Goal: Information Seeking & Learning: Learn about a topic

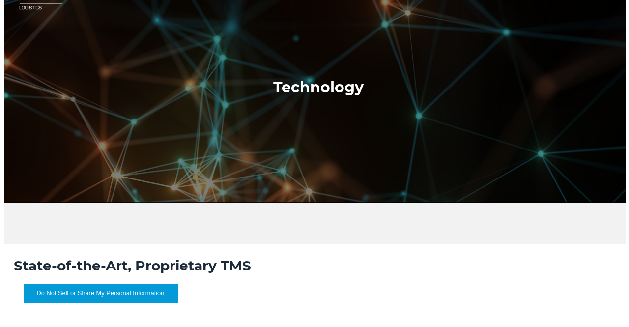
scroll to position [30, 0]
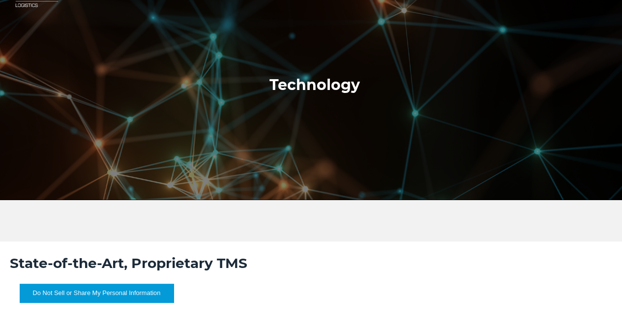
click at [84, 290] on button "Do Not Sell or Share My Personal Information" at bounding box center [97, 293] width 154 height 19
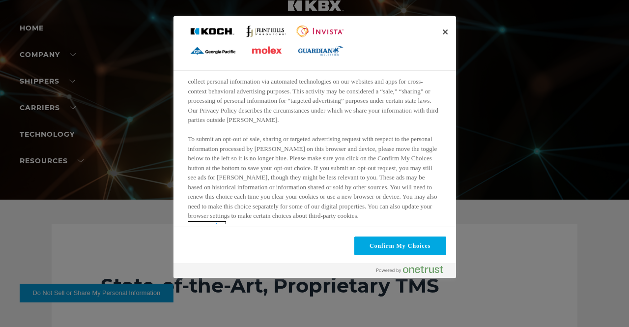
scroll to position [207, 0]
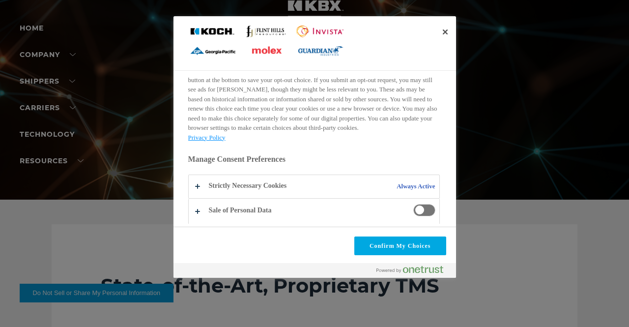
click at [421, 212] on span "Do Not Sell or Share My Personal Information and Opt Out of Targeted Advertising" at bounding box center [424, 210] width 22 height 12
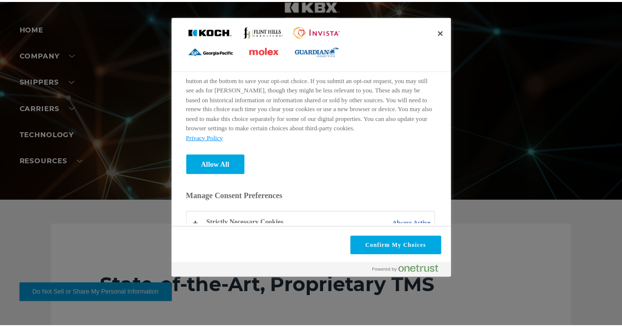
scroll to position [243, 0]
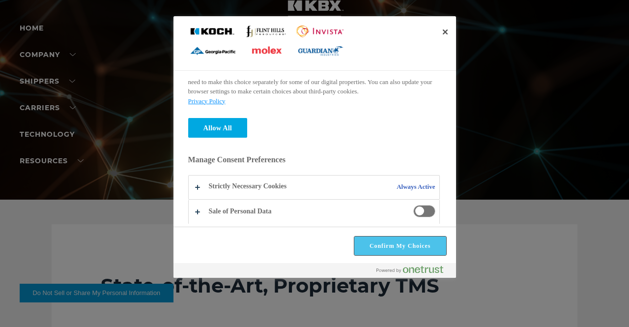
click at [373, 245] on button "Confirm My Choices" at bounding box center [400, 245] width 92 height 19
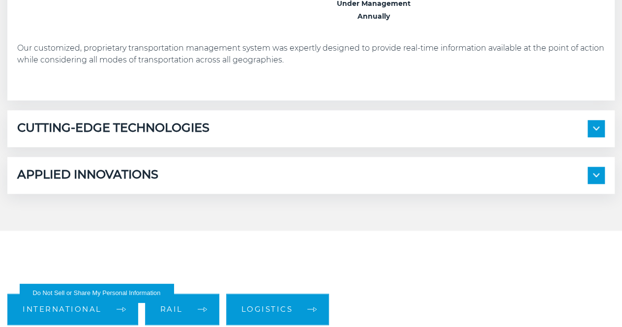
scroll to position [540, 0]
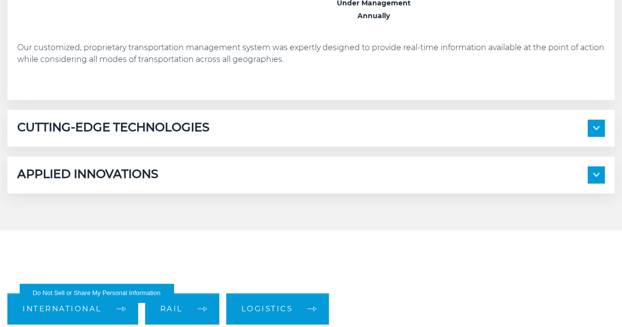
click at [268, 137] on div "CUTTING-EDGE TECHNOLOGIES" at bounding box center [311, 127] width 588 height 17
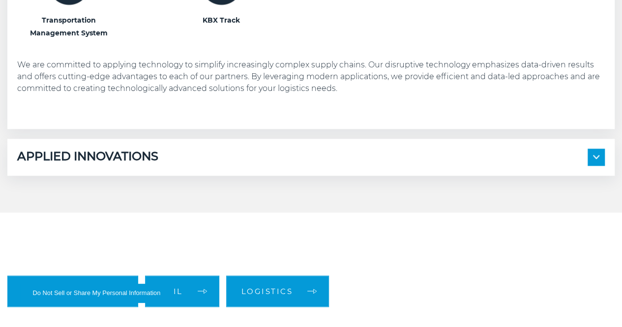
scroll to position [738, 0]
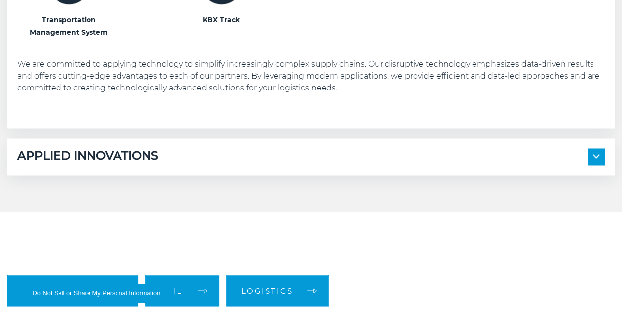
click at [236, 175] on div "APPLIED INNOVATIONS Electronic Bill of Lading Automated Appointment Scheduling …" at bounding box center [310, 156] width 607 height 37
click at [217, 165] on div "APPLIED INNOVATIONS" at bounding box center [311, 156] width 588 height 17
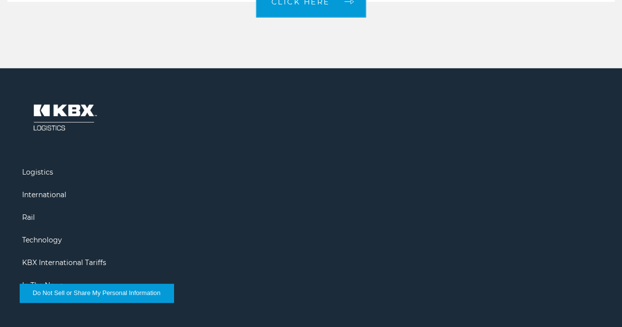
scroll to position [1478, 0]
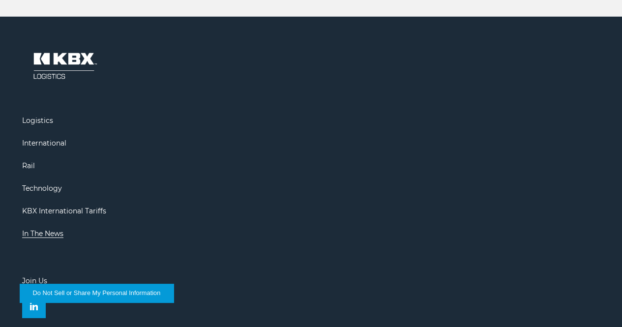
click at [63, 229] on link "In The News" at bounding box center [42, 233] width 41 height 9
